Goal: Information Seeking & Learning: Learn about a topic

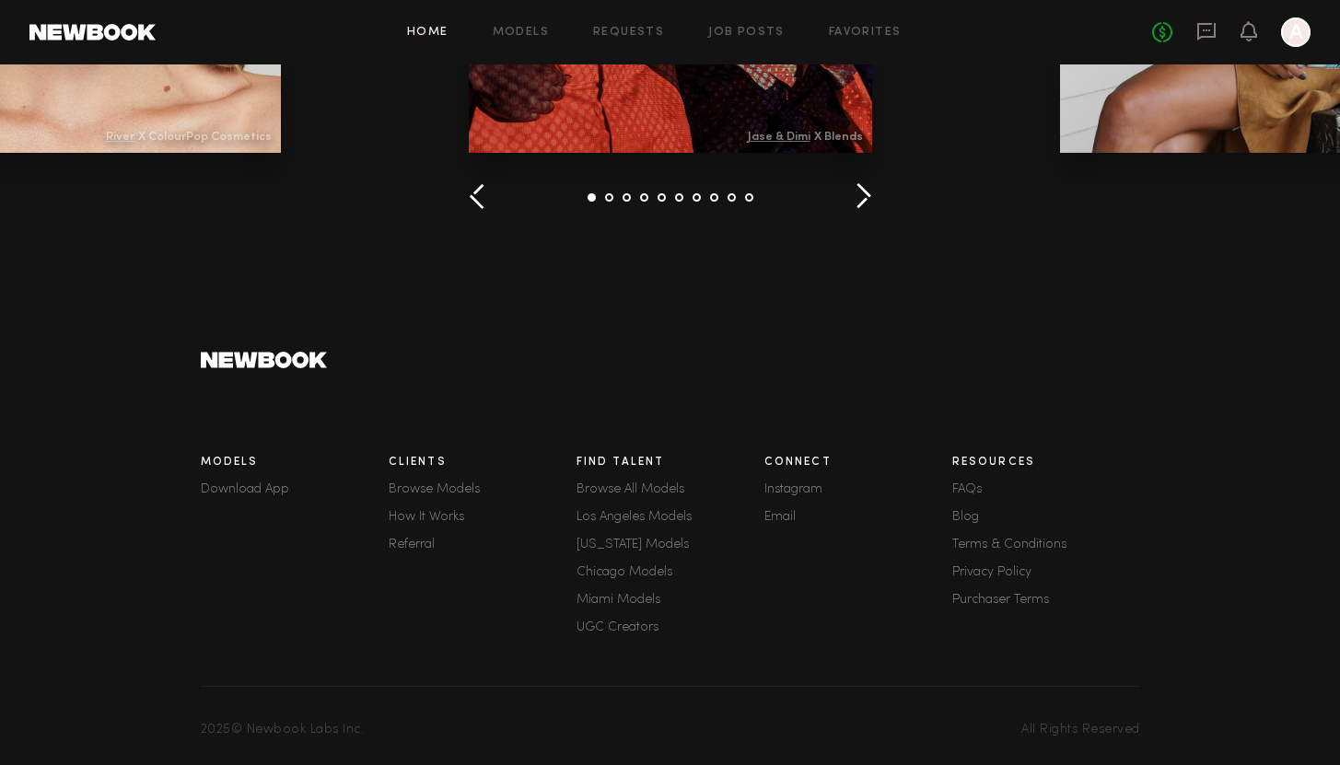
scroll to position [2586, 0]
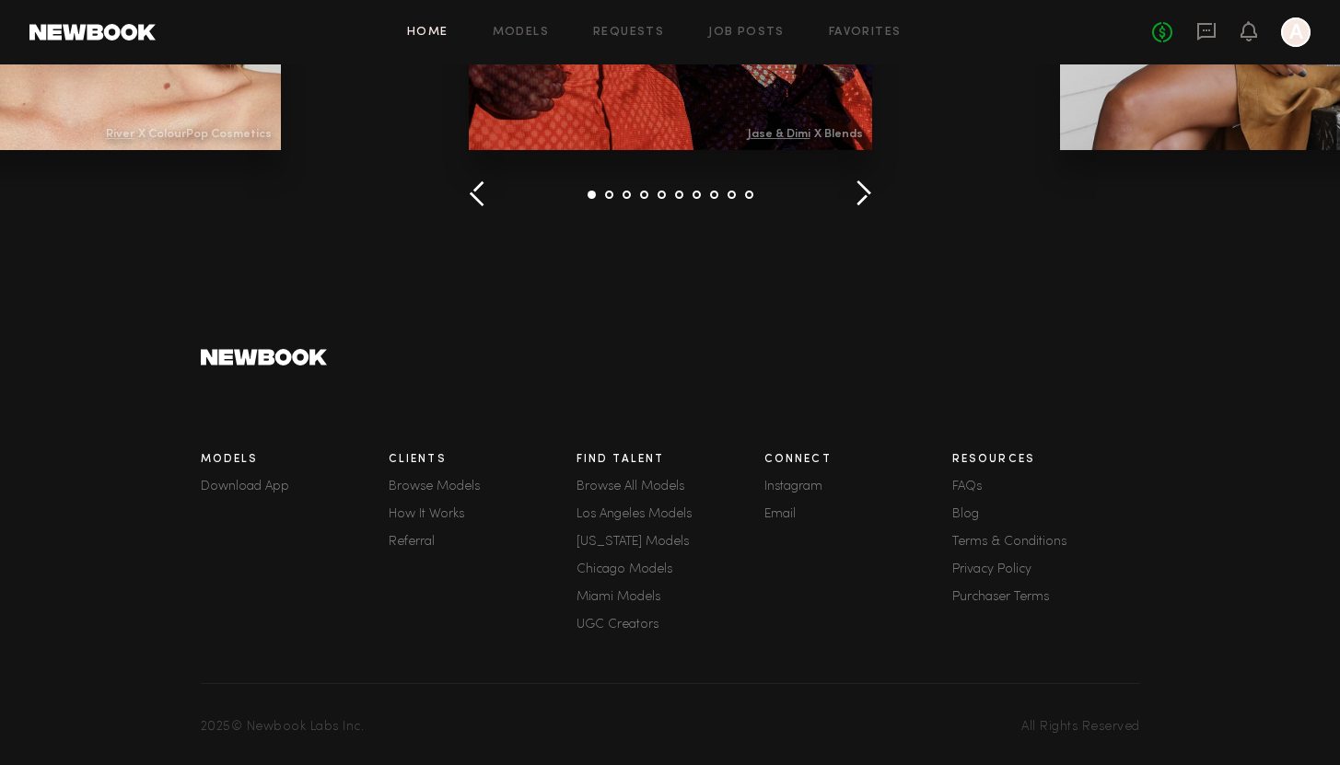
click at [974, 484] on link "FAQs" at bounding box center [1046, 487] width 188 height 13
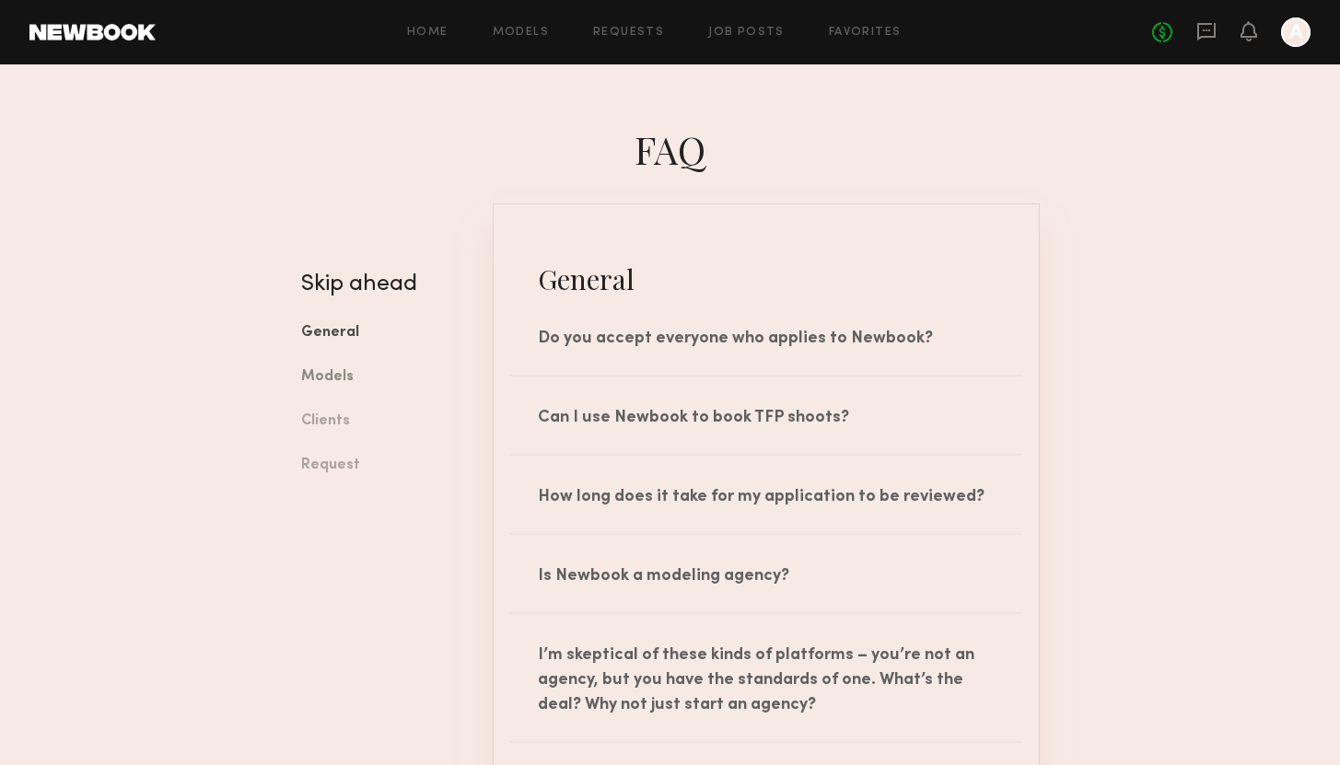
click at [324, 379] on link "Models" at bounding box center [383, 377] width 164 height 44
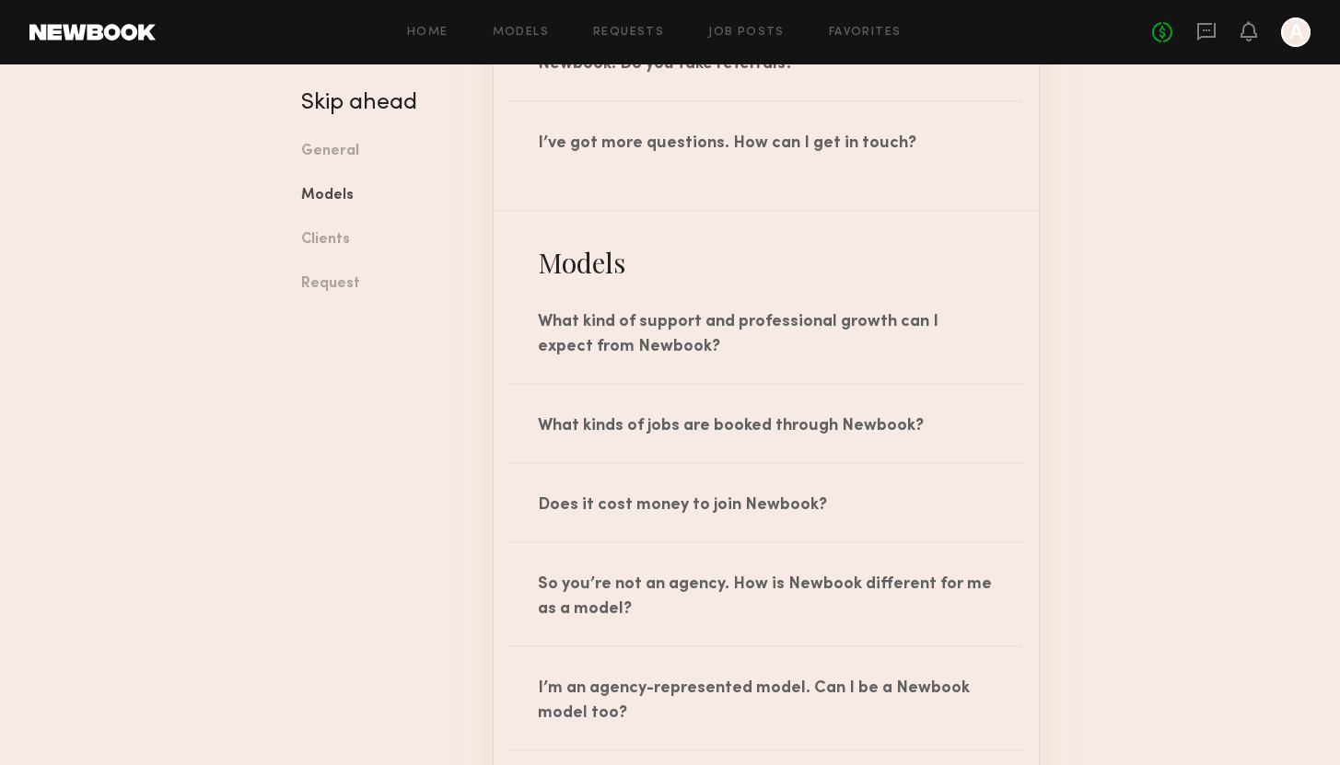
scroll to position [1056, 0]
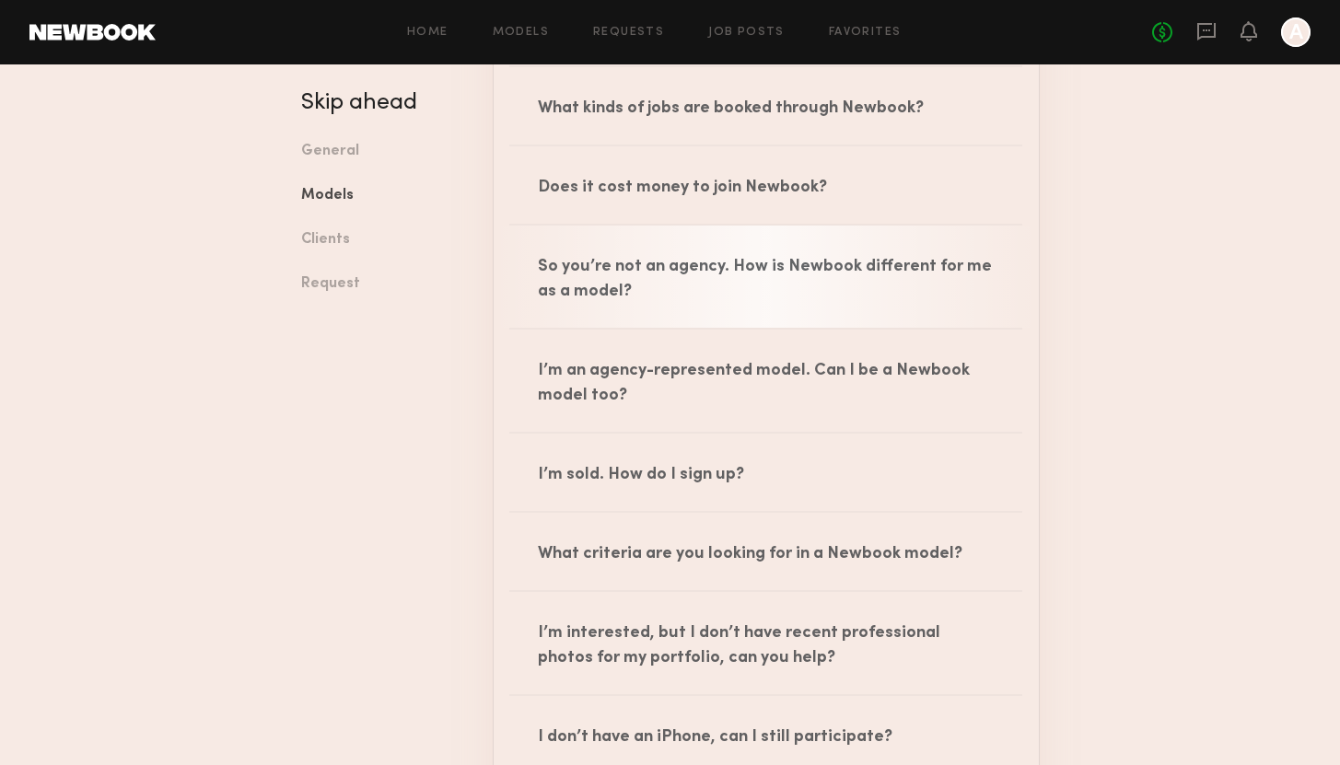
scroll to position [1235, 0]
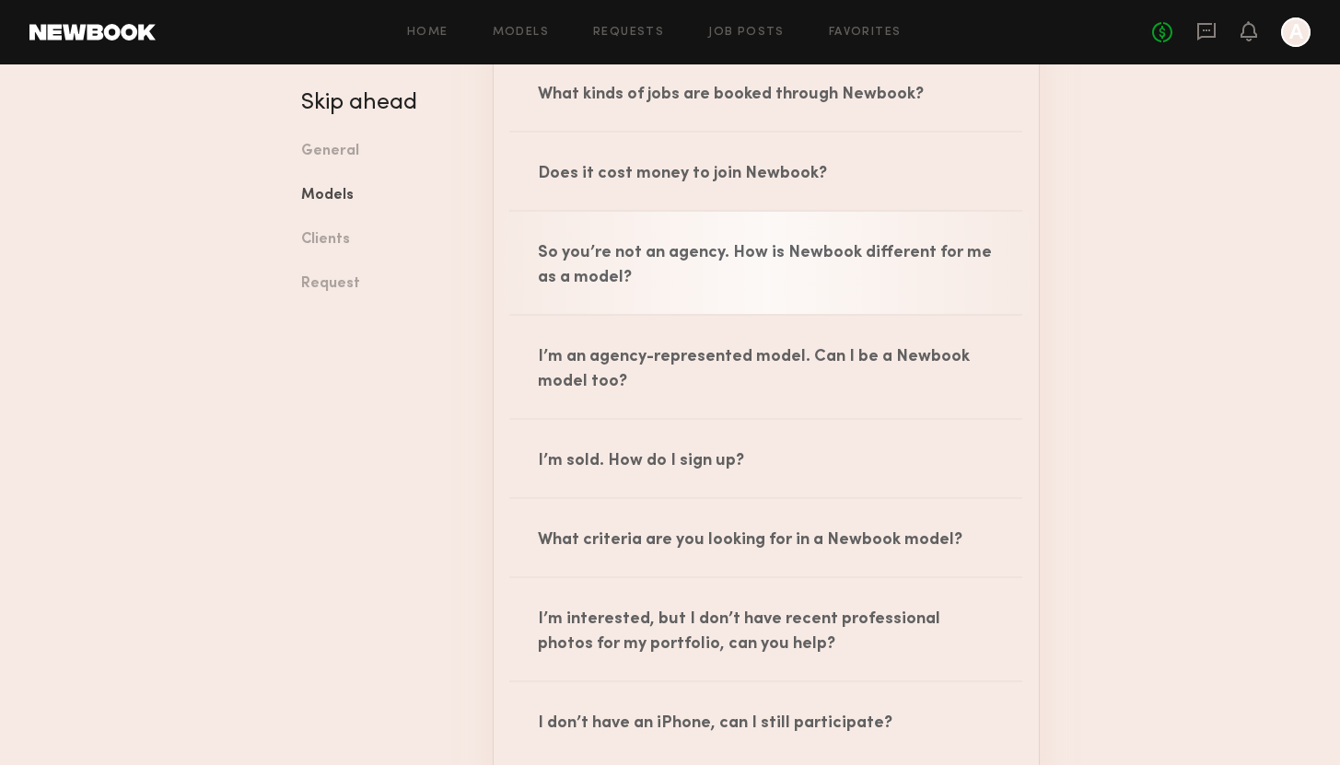
click at [715, 290] on div "So you’re not an agency. How is Newbook different for me as a model?" at bounding box center [766, 263] width 545 height 102
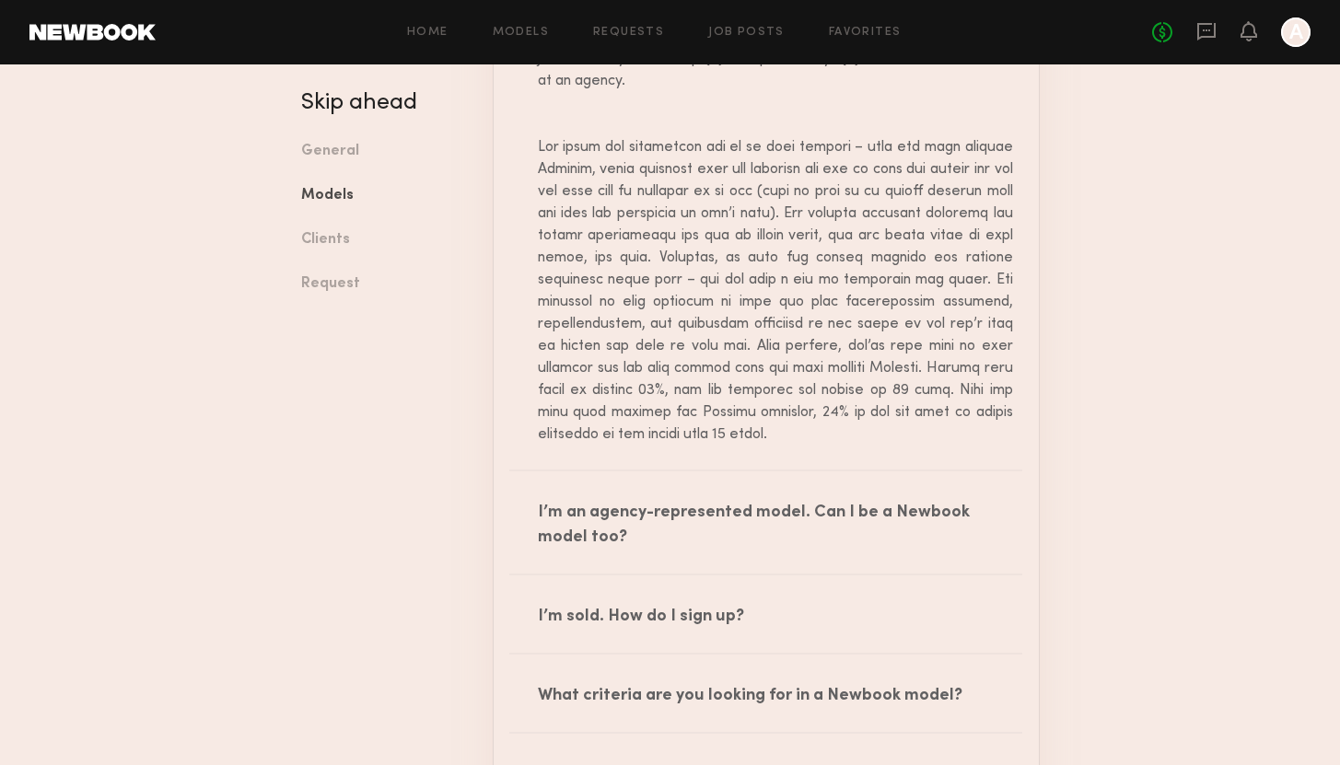
scroll to position [1518, 0]
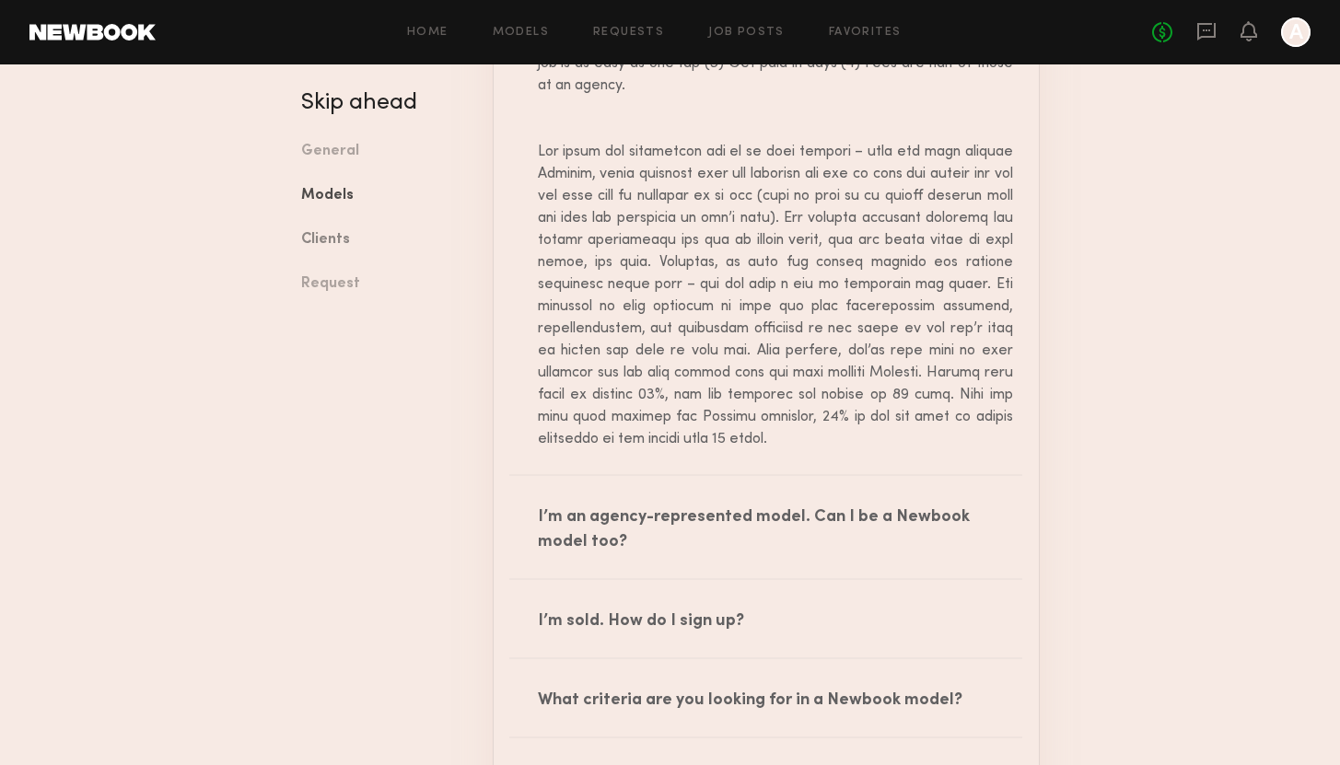
click at [331, 239] on link "Clients" at bounding box center [383, 240] width 164 height 44
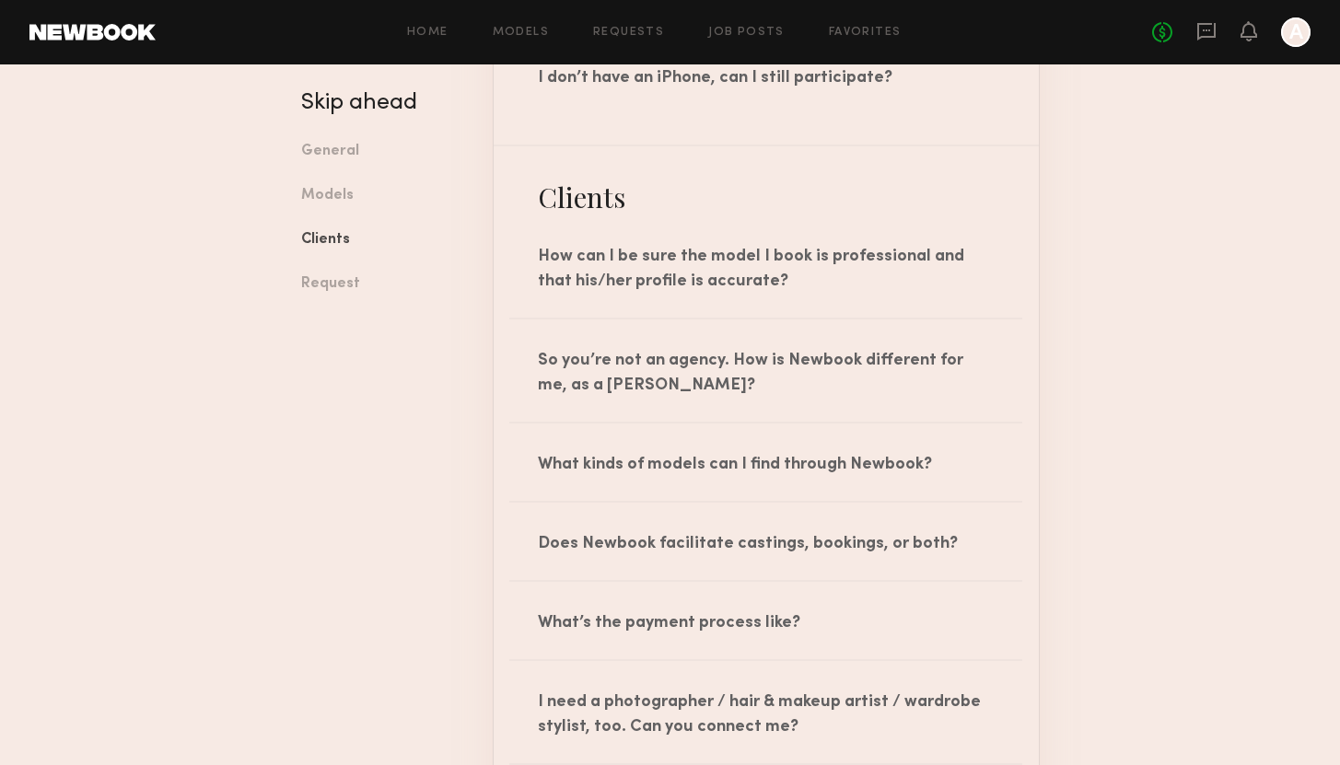
scroll to position [2428, 0]
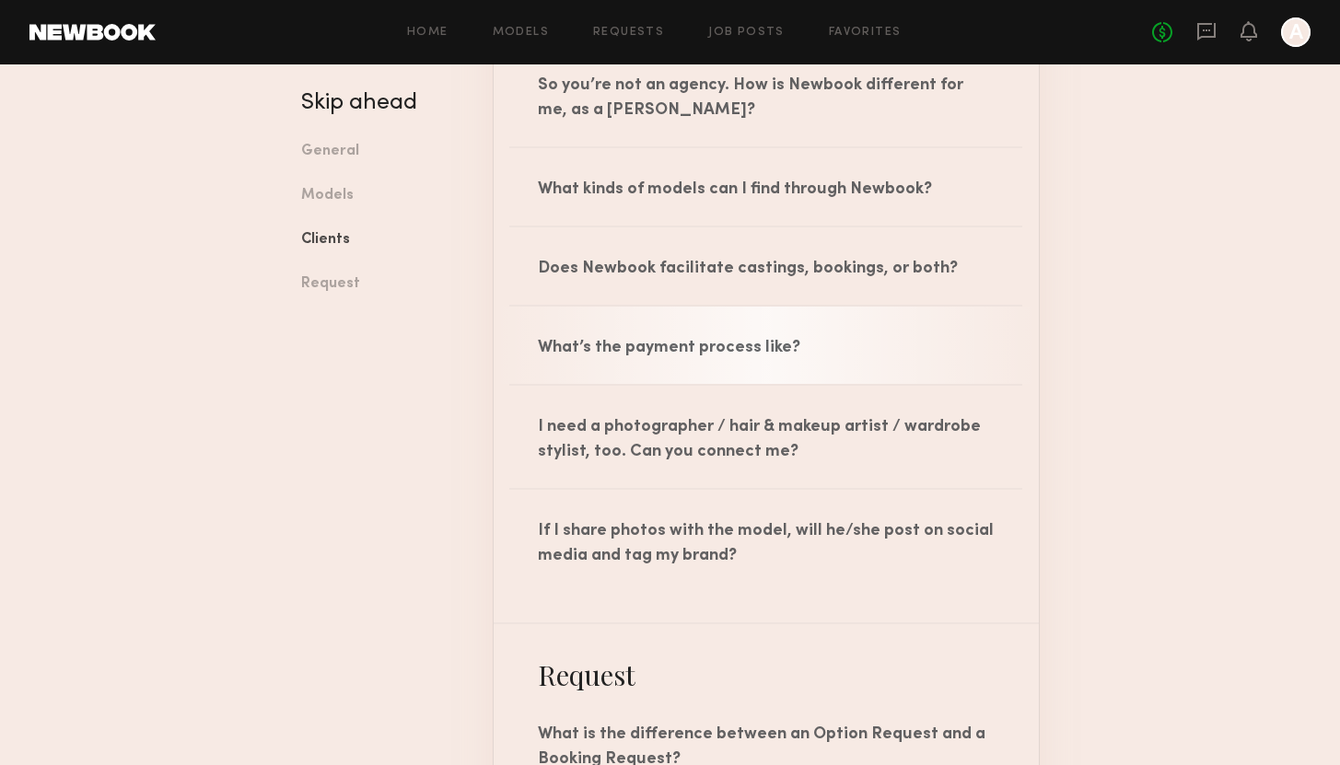
scroll to position [2610, 0]
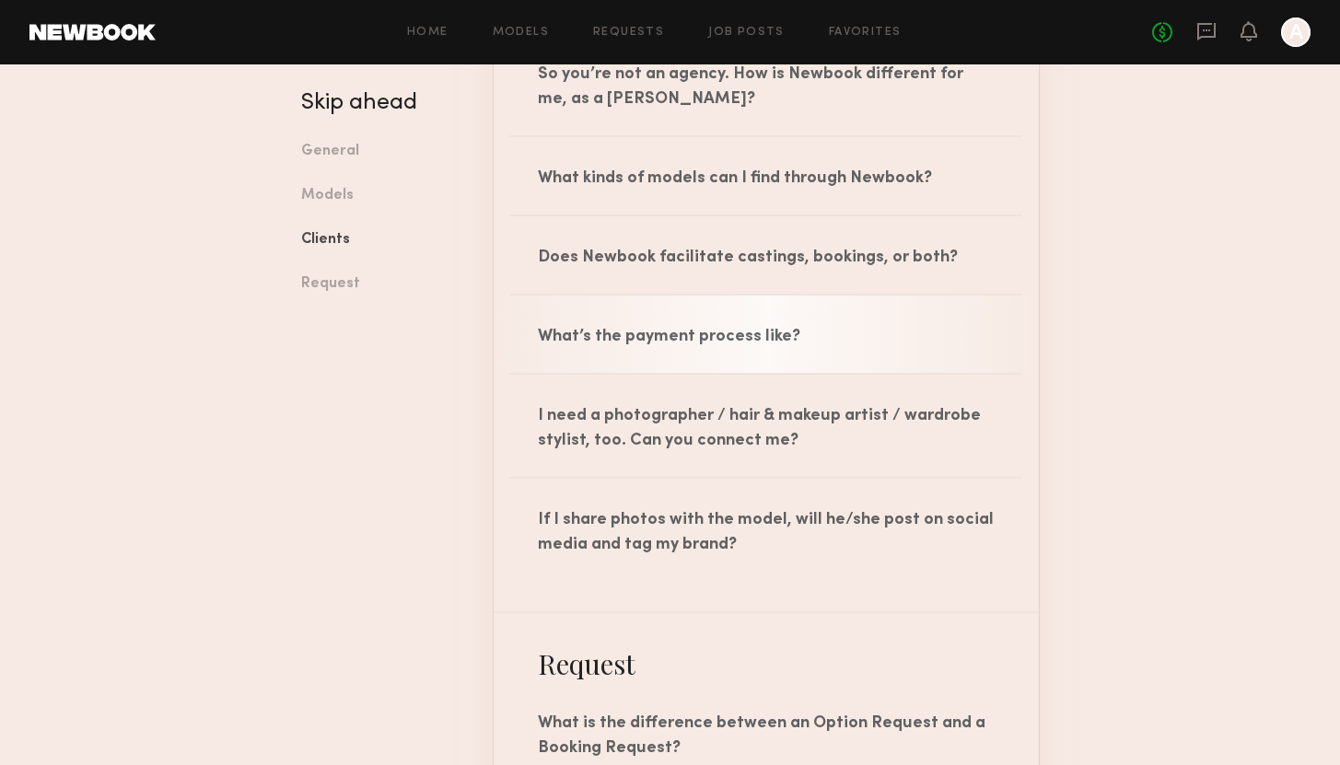
click at [847, 373] on div "What’s the payment process like?" at bounding box center [766, 334] width 545 height 77
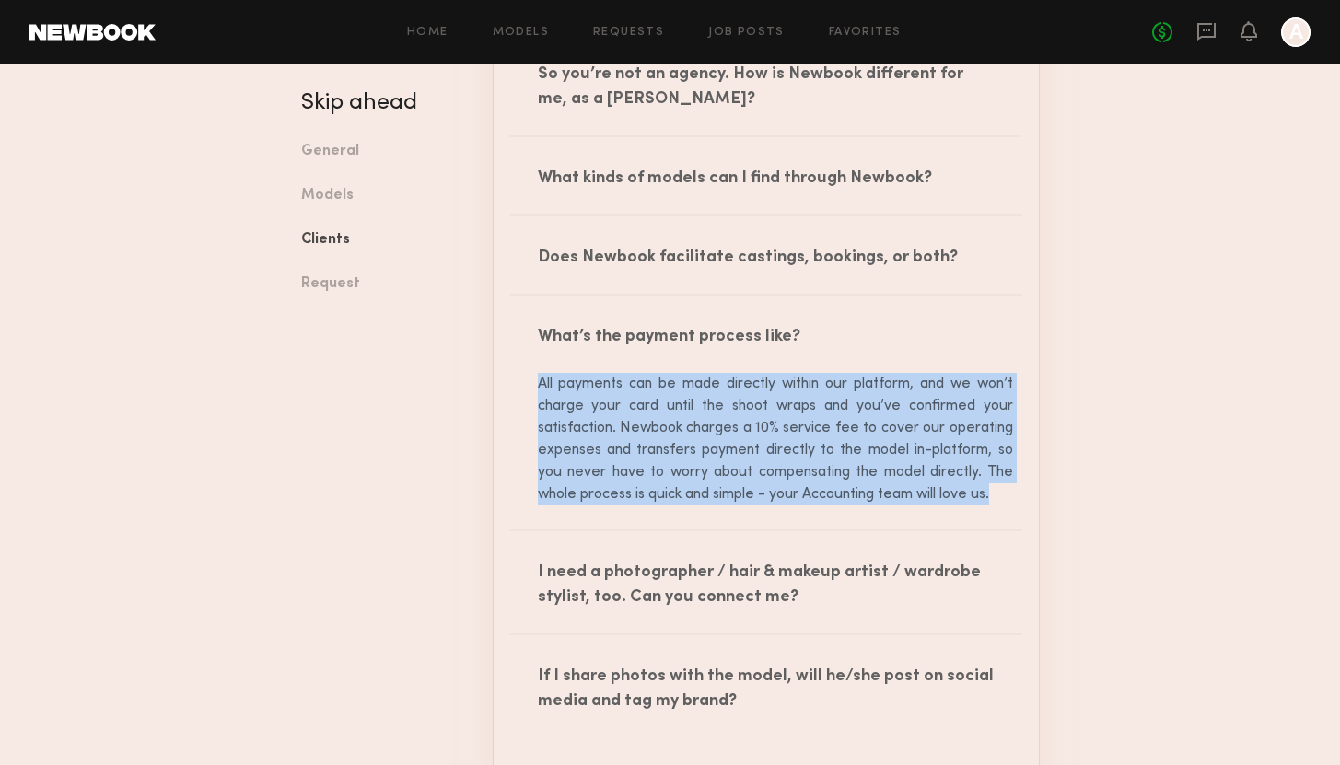
drag, startPoint x: 1004, startPoint y: 518, endPoint x: 531, endPoint y: 400, distance: 487.1
click at [531, 400] on div "All payments can be made directly within our platform, and we won’t charge your…" at bounding box center [766, 439] width 494 height 133
copy div "All payments can be made directly within our platform, and we won’t charge your…"
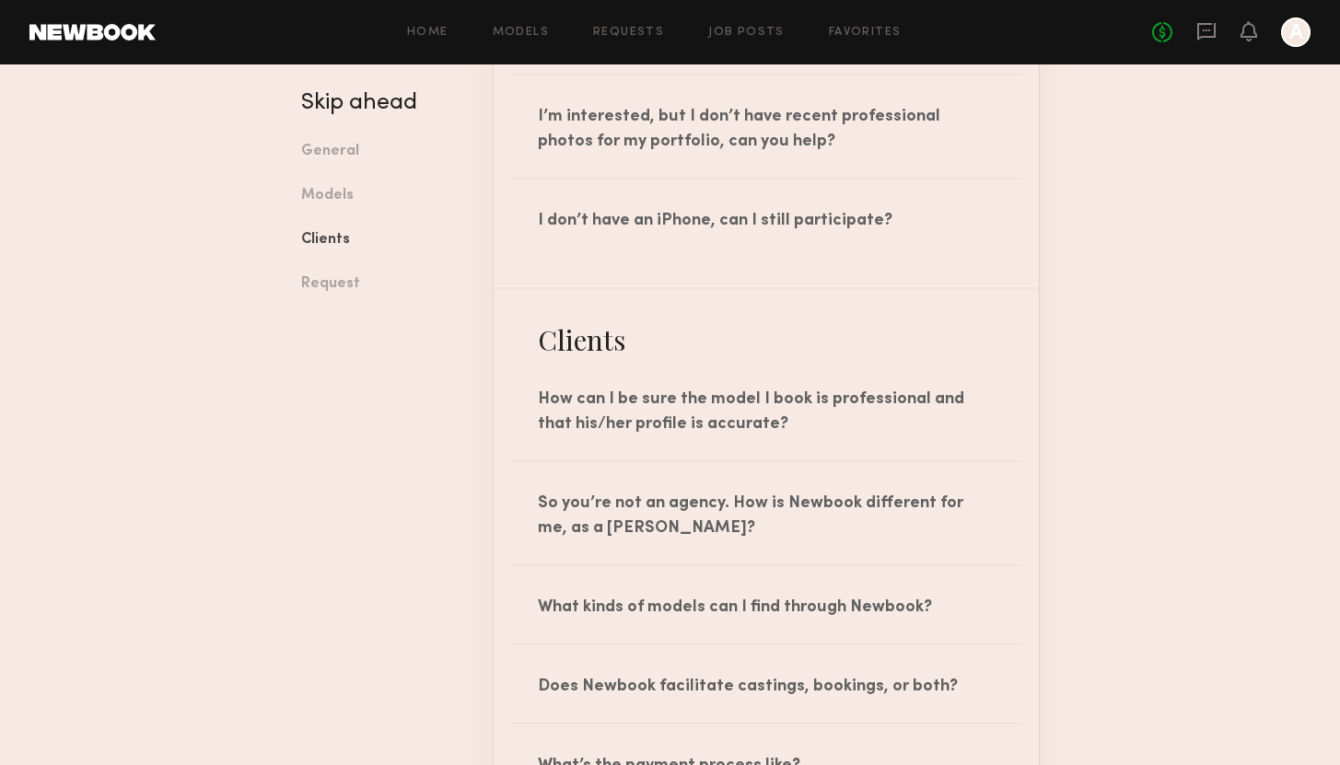
scroll to position [1981, 0]
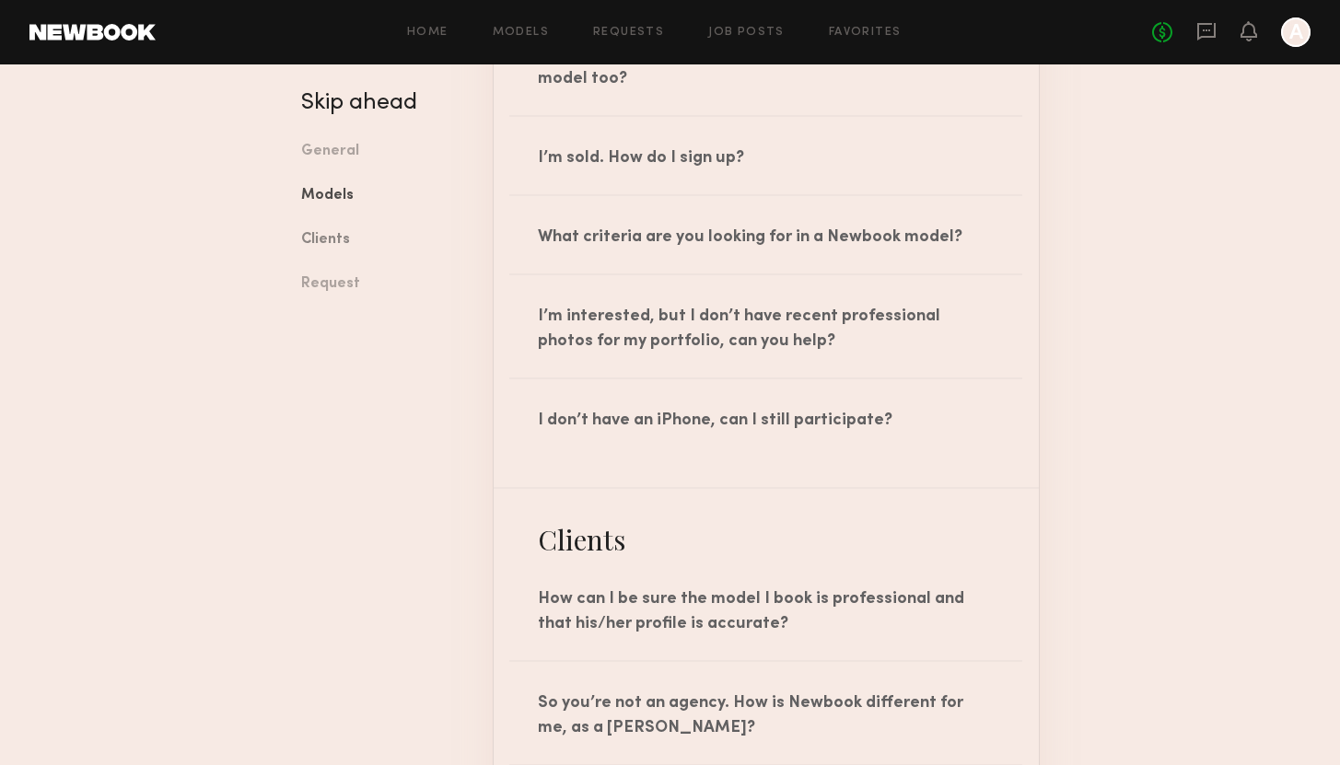
click at [323, 243] on link "Clients" at bounding box center [383, 240] width 164 height 44
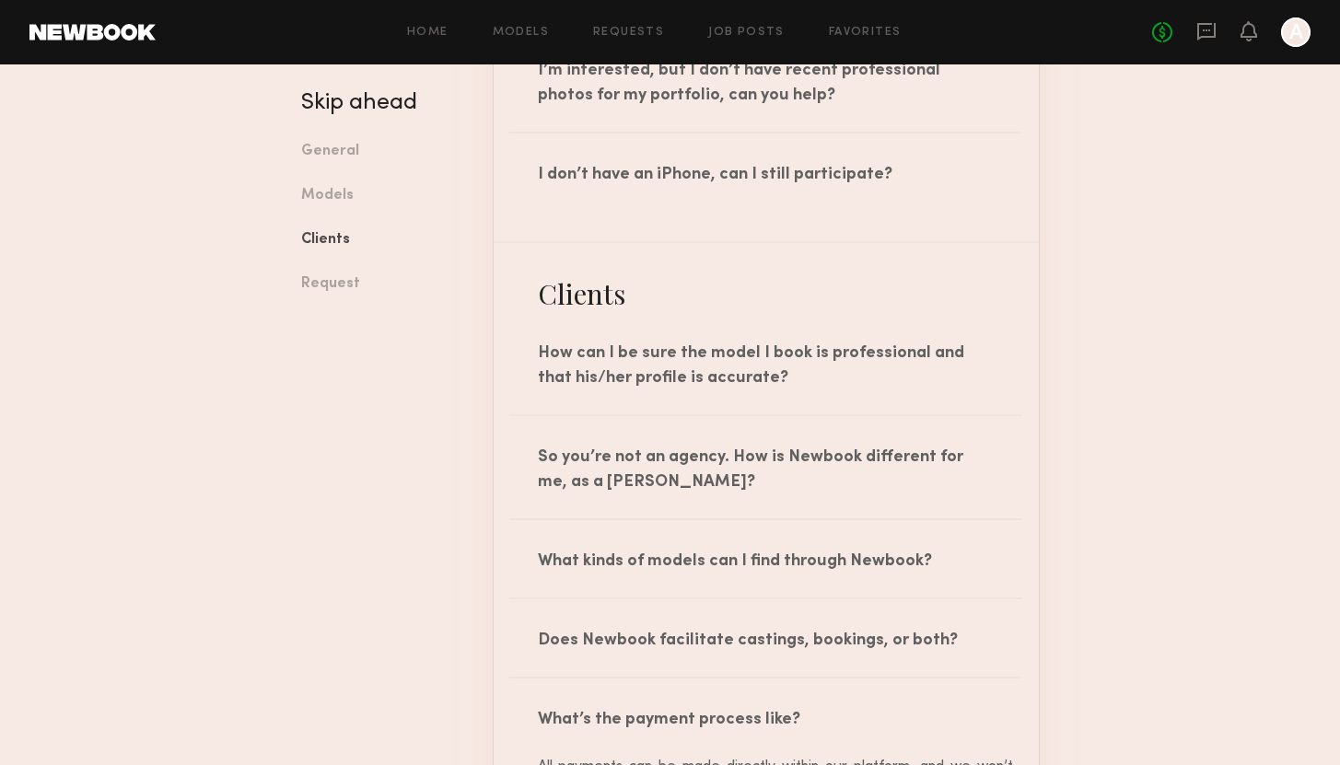
scroll to position [2428, 0]
